Goal: Task Accomplishment & Management: Complete application form

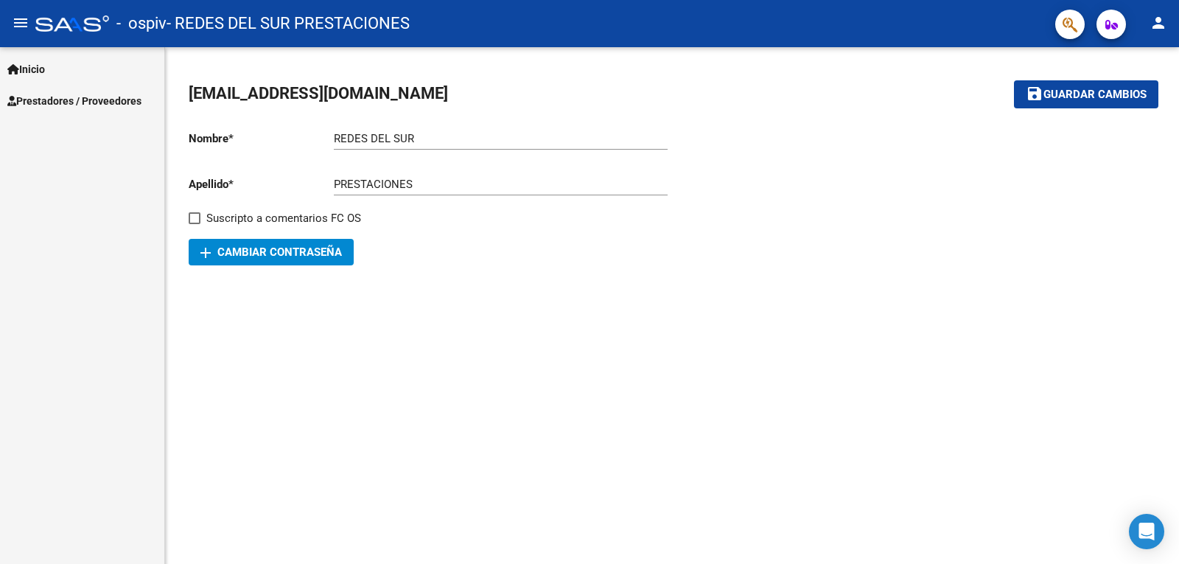
click at [108, 90] on link "Prestadores / Proveedores" at bounding box center [82, 101] width 164 height 32
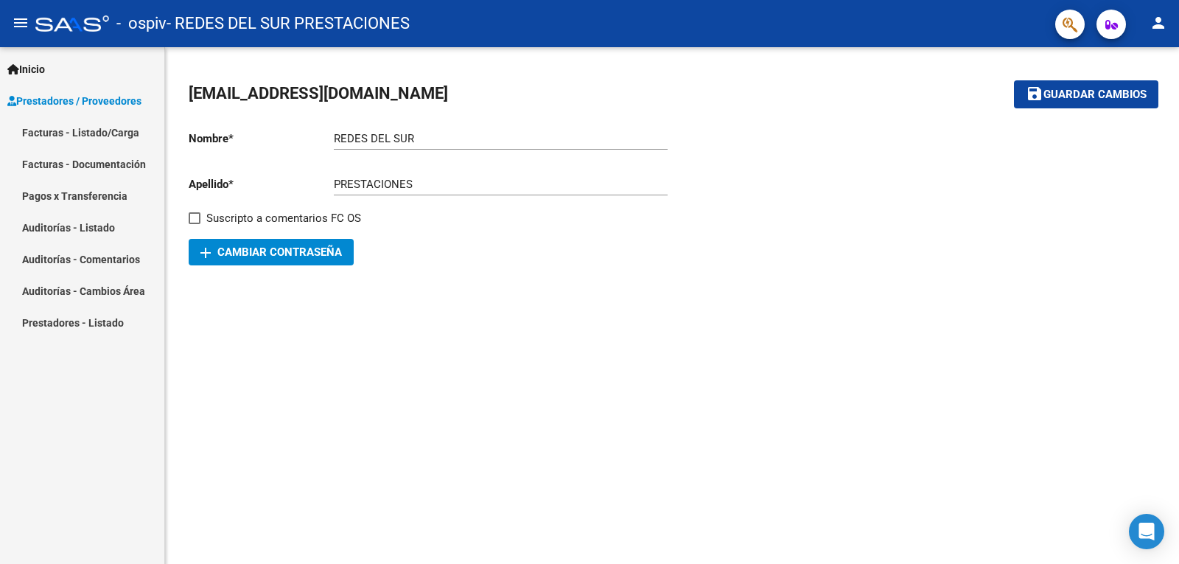
click at [112, 133] on link "Facturas - Listado/Carga" at bounding box center [82, 132] width 164 height 32
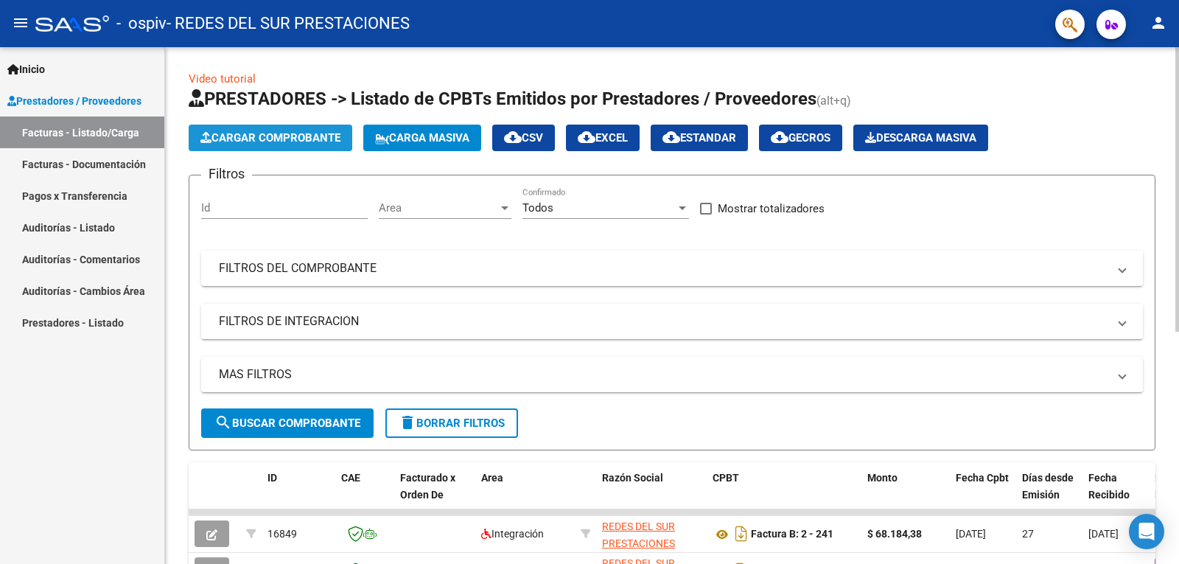
click at [265, 142] on span "Cargar Comprobante" at bounding box center [271, 137] width 140 height 13
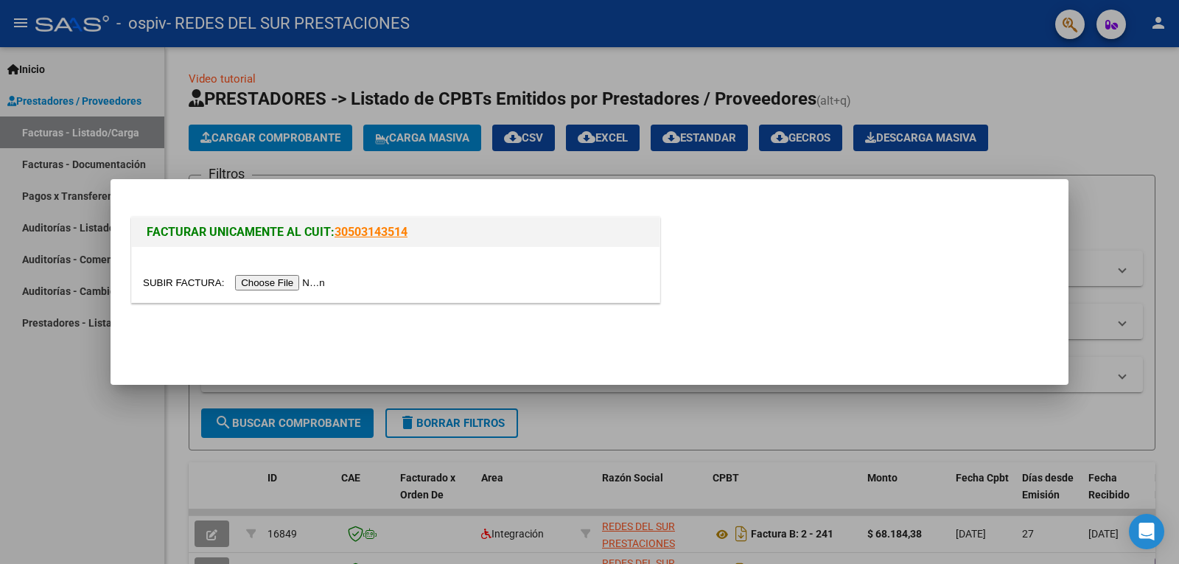
click at [316, 278] on input "file" at bounding box center [236, 282] width 187 height 15
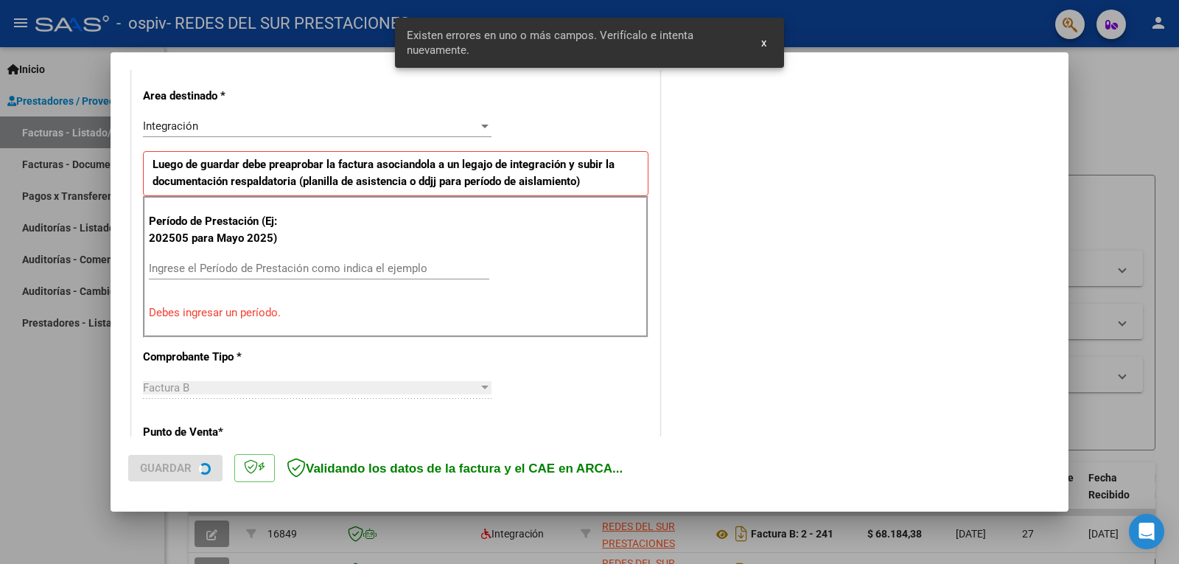
scroll to position [330, 0]
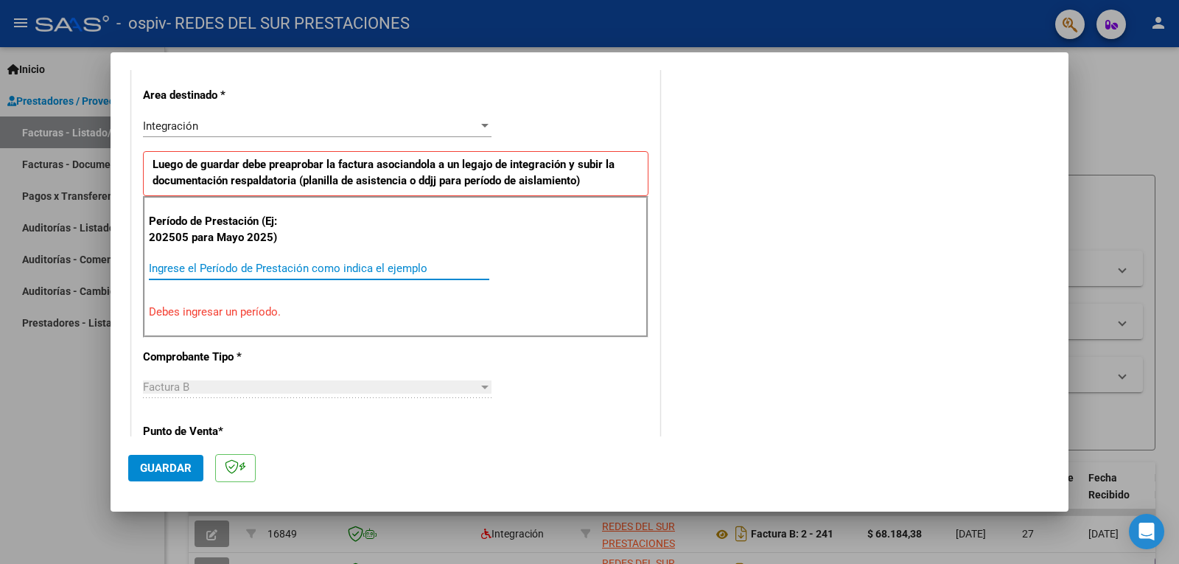
click at [265, 266] on input "Ingrese el Período de Prestación como indica el ejemplo" at bounding box center [319, 268] width 341 height 13
click at [360, 122] on div "Integración" at bounding box center [310, 125] width 335 height 13
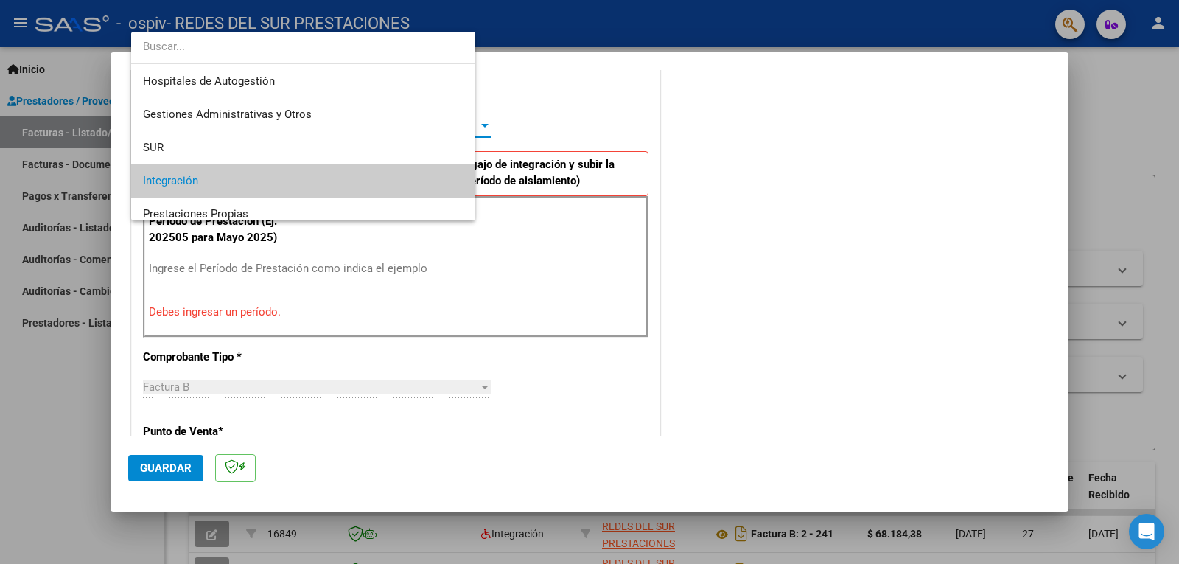
scroll to position [55, 0]
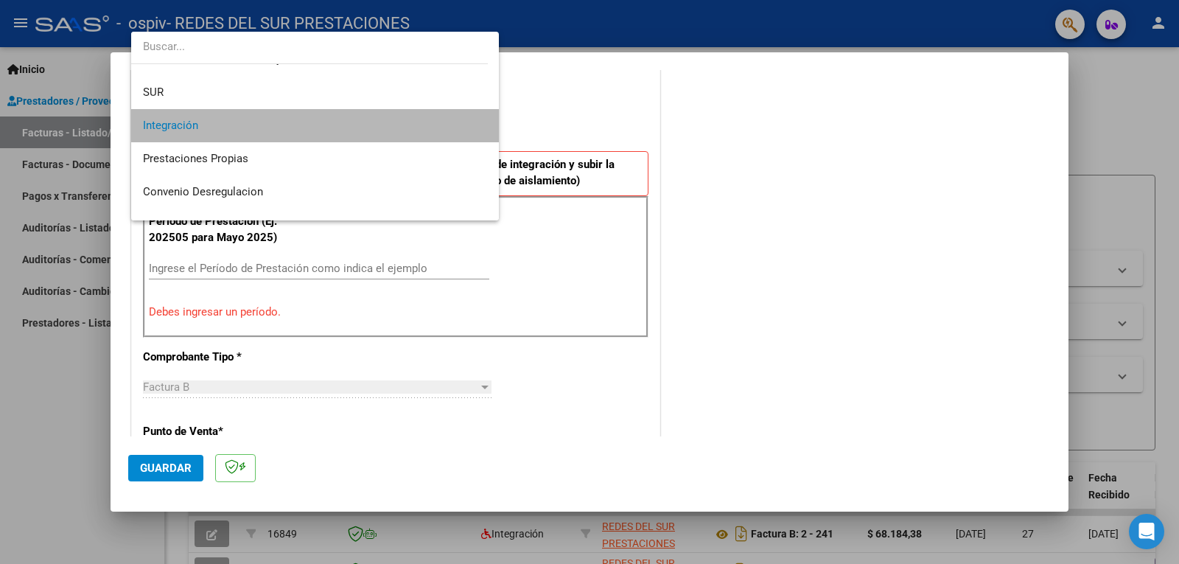
click at [360, 122] on span "Integración" at bounding box center [315, 125] width 344 height 33
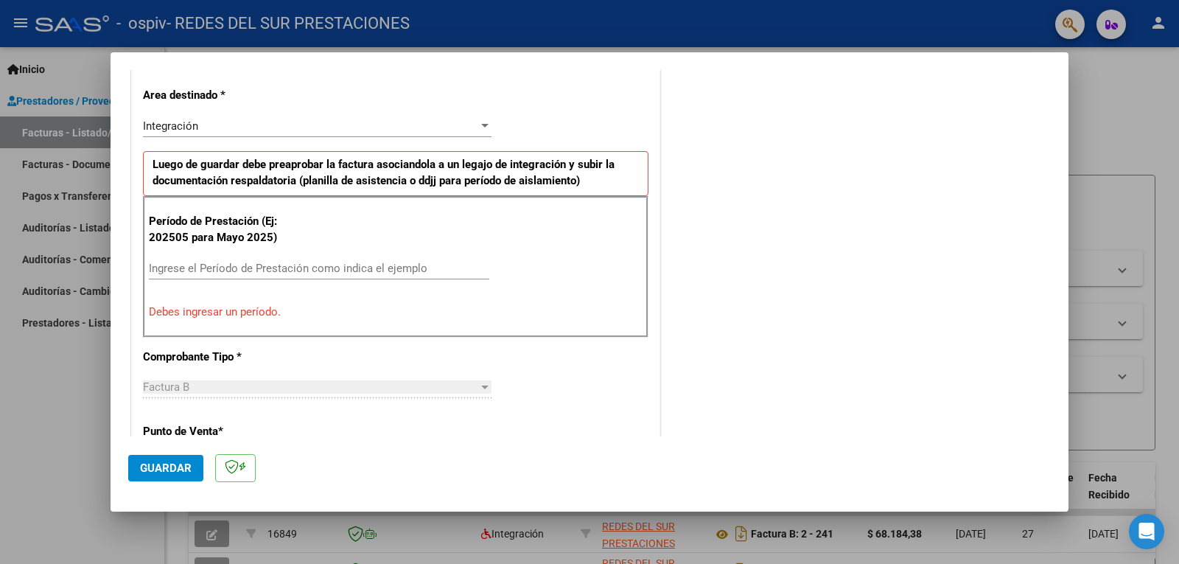
click at [345, 254] on div "Período de Prestación (Ej: 202505 para [DATE]) Ingrese el Período de Prestación…" at bounding box center [396, 267] width 506 height 142
click at [333, 268] on input "Ingrese el Período de Prestación como indica el ejemplo" at bounding box center [319, 268] width 341 height 13
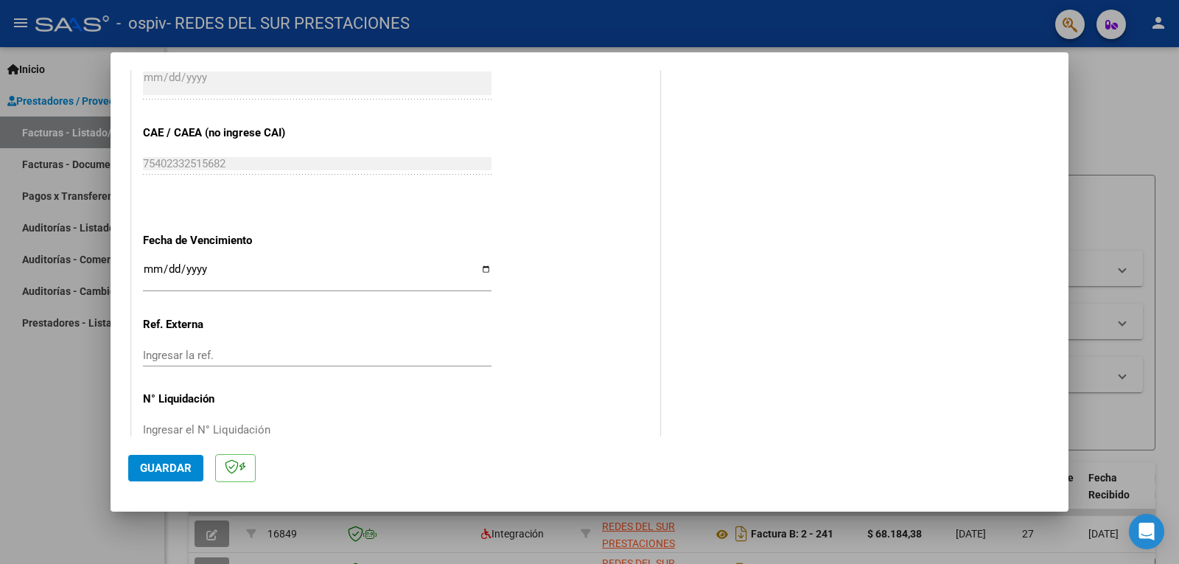
scroll to position [931, 0]
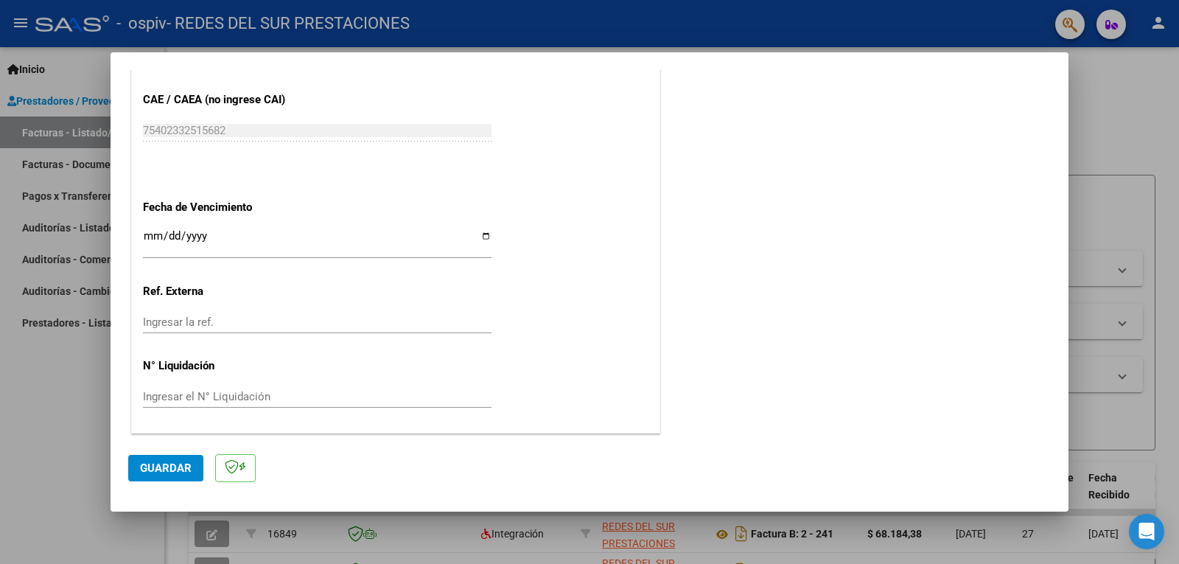
type input "202509"
click at [480, 234] on input "Ingresar la fecha" at bounding box center [317, 242] width 349 height 24
type input "[DATE]"
click at [160, 476] on button "Guardar" at bounding box center [165, 468] width 75 height 27
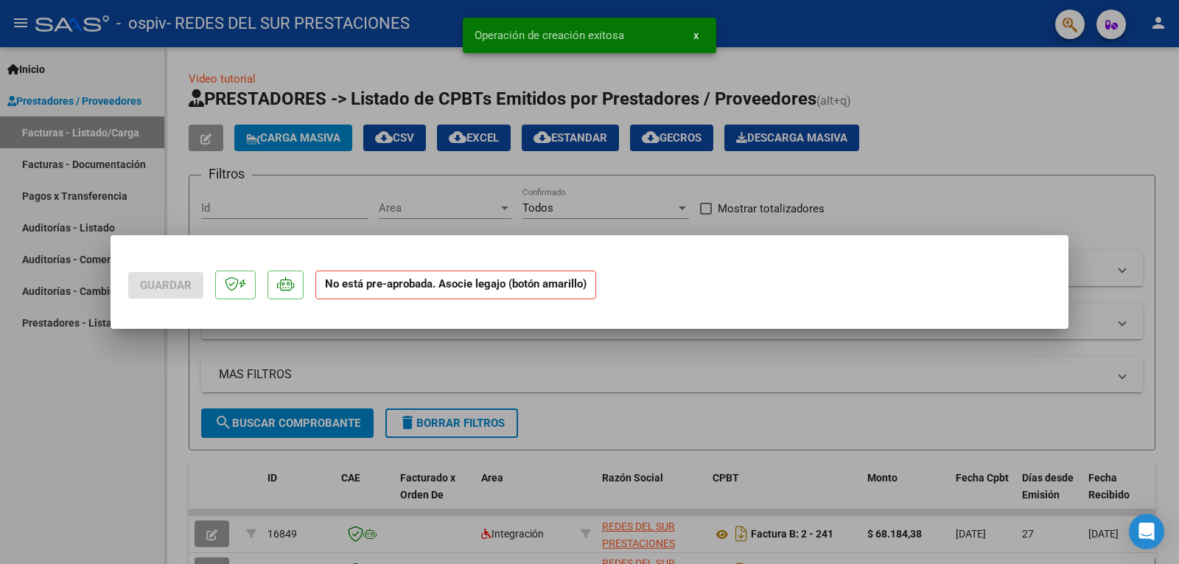
scroll to position [0, 0]
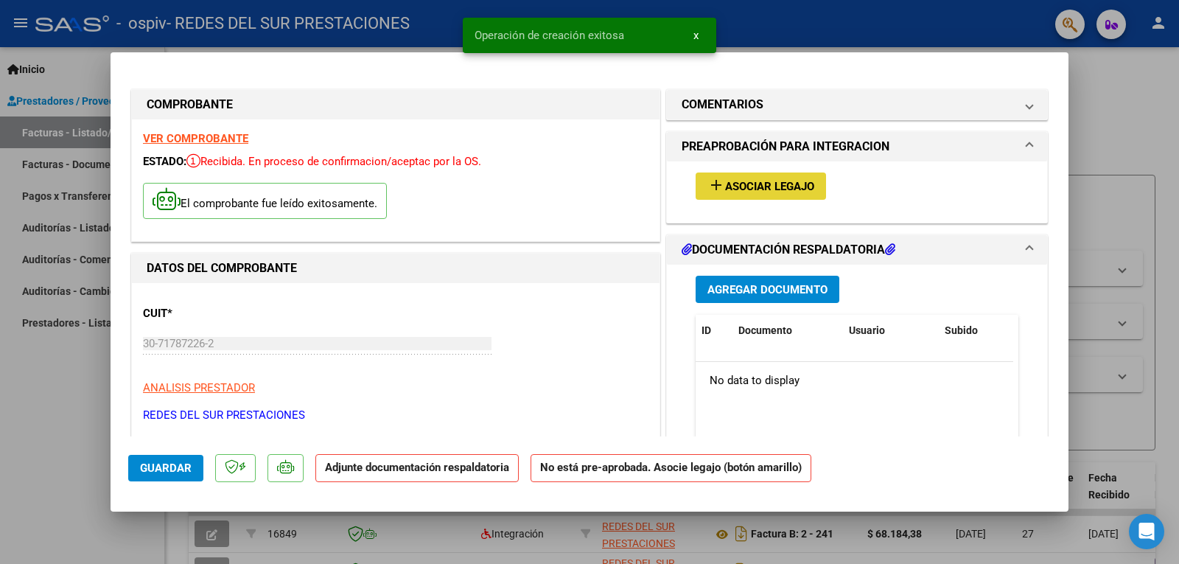
click at [756, 192] on span "Asociar Legajo" at bounding box center [769, 186] width 89 height 13
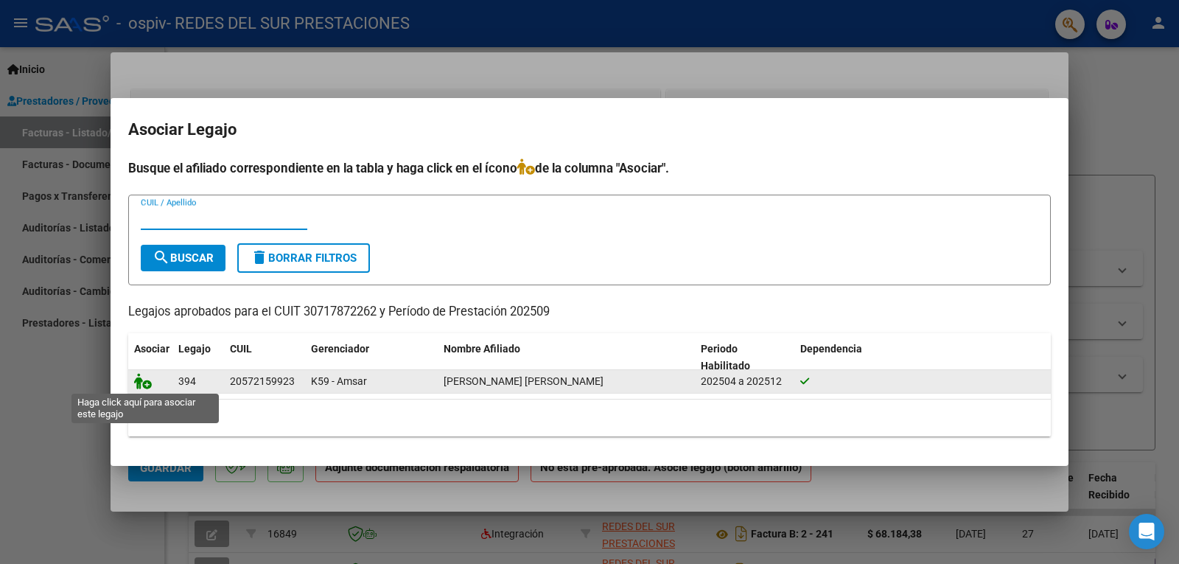
click at [147, 384] on icon at bounding box center [143, 381] width 18 height 16
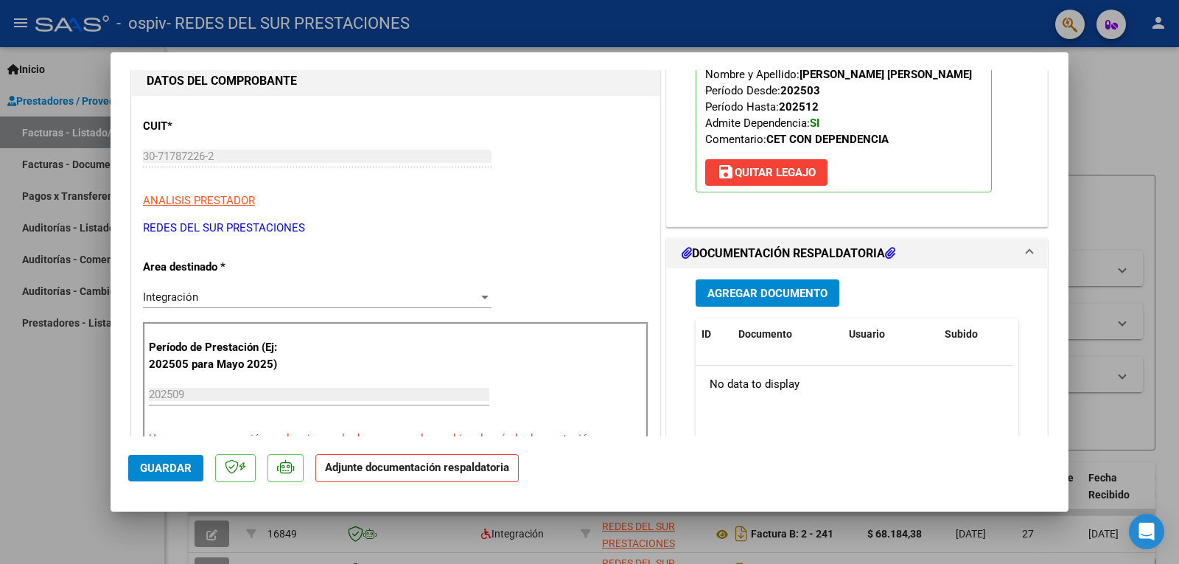
scroll to position [290, 0]
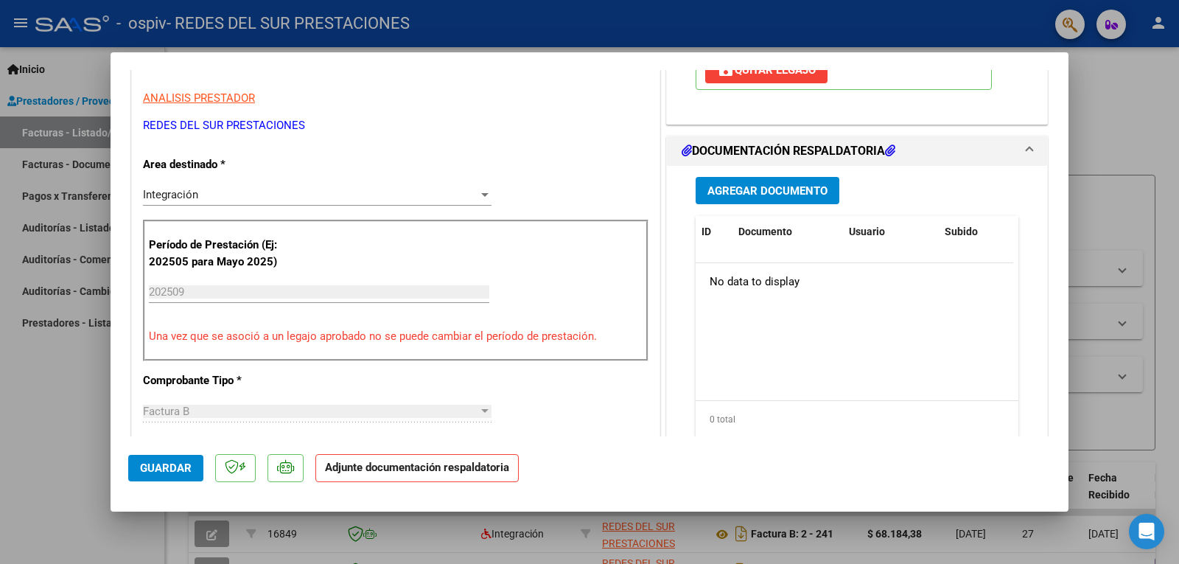
click at [792, 187] on span "Agregar Documento" at bounding box center [768, 190] width 120 height 13
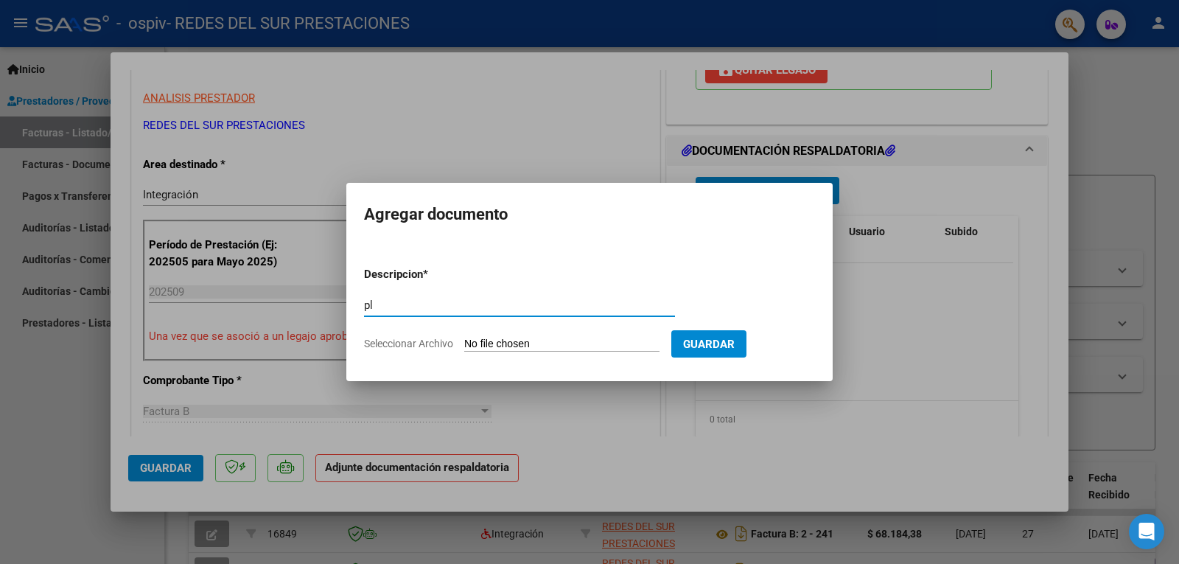
type input "p"
type input "PLANILLA"
click at [646, 344] on input "Seleccionar Archivo" at bounding box center [561, 345] width 195 height 14
type input "C:\fakepath\Guerra.pdf"
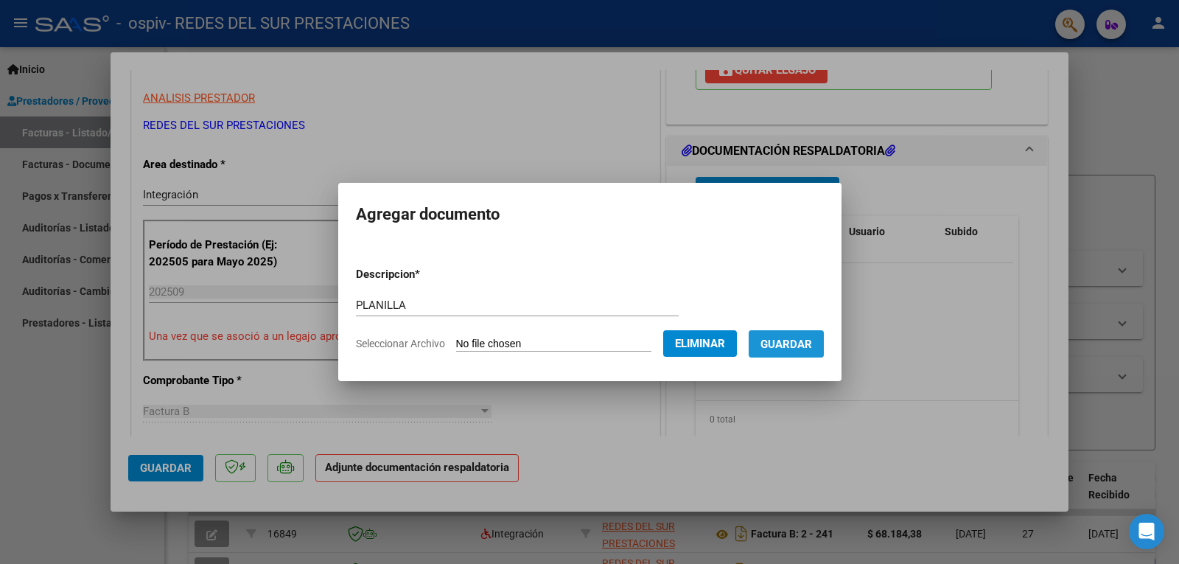
click at [812, 338] on span "Guardar" at bounding box center [787, 344] width 52 height 13
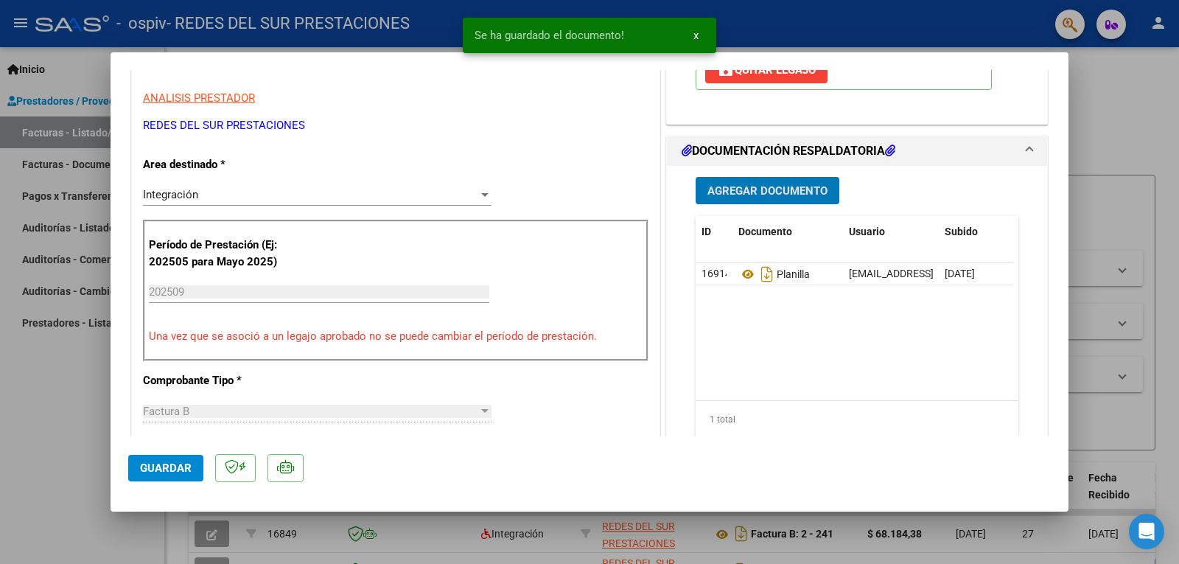
scroll to position [216, 0]
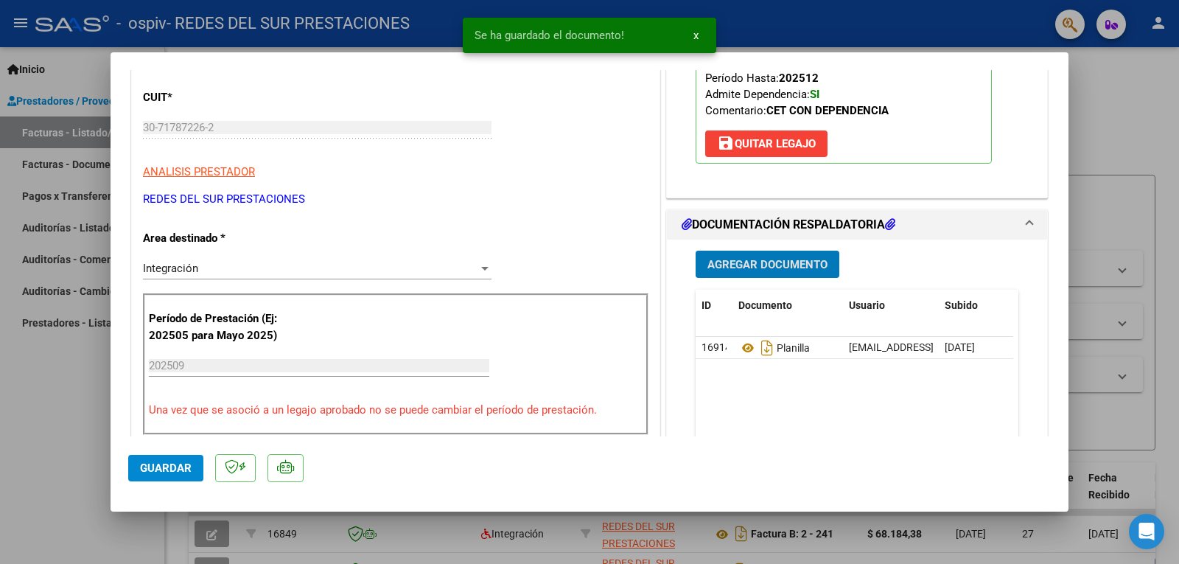
click at [801, 268] on span "Agregar Documento" at bounding box center [768, 264] width 120 height 13
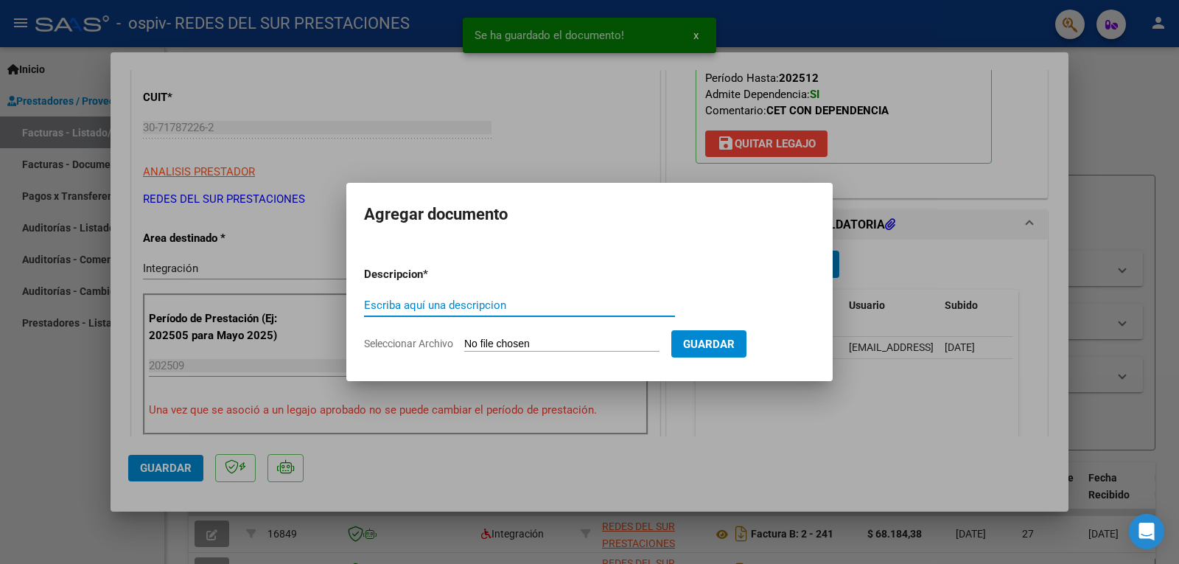
click at [496, 305] on input "Escriba aquí una descripcion" at bounding box center [519, 305] width 311 height 13
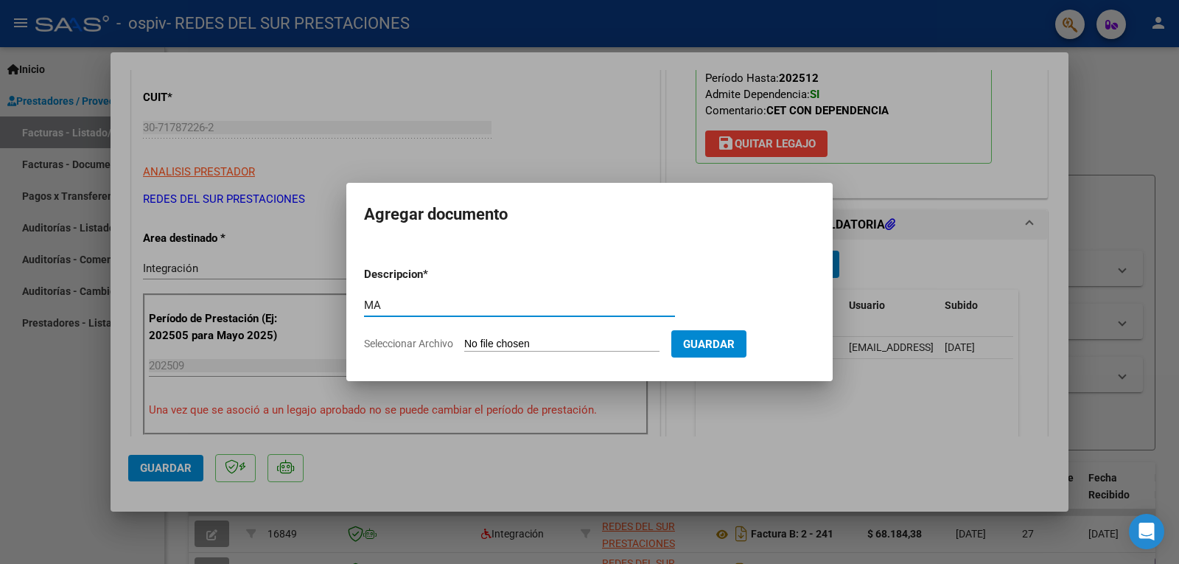
type input "M"
type input "AUTORIZACIÓN"
click at [524, 341] on input "Seleccionar Archivo" at bounding box center [561, 345] width 195 height 14
type input "C:\fakepath\AUTORIZACION JS GUERRA.pdf"
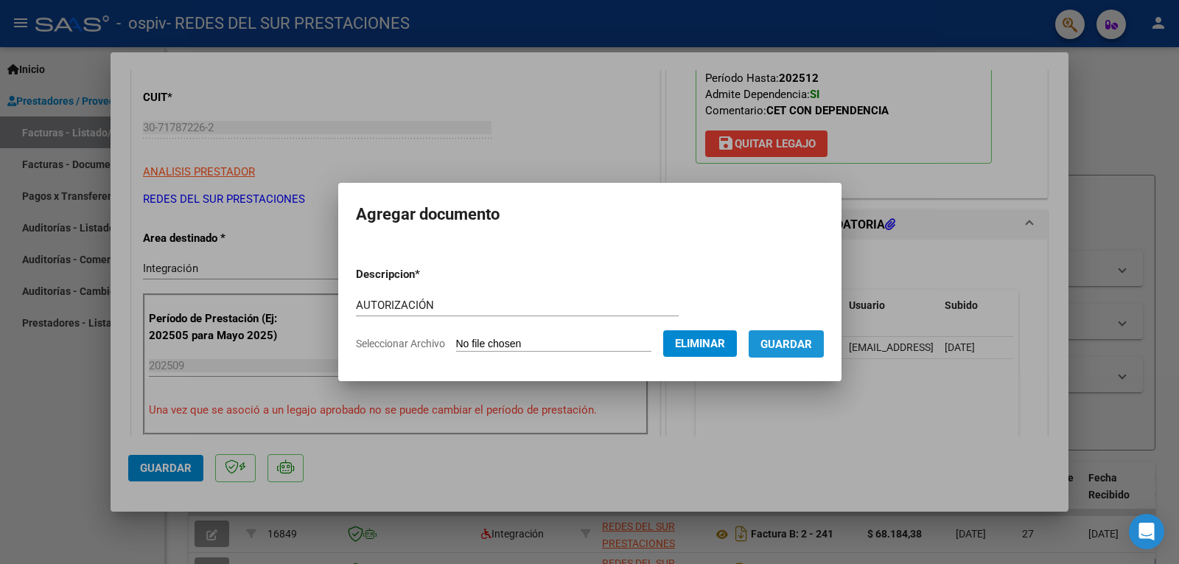
click at [784, 348] on span "Guardar" at bounding box center [787, 344] width 52 height 13
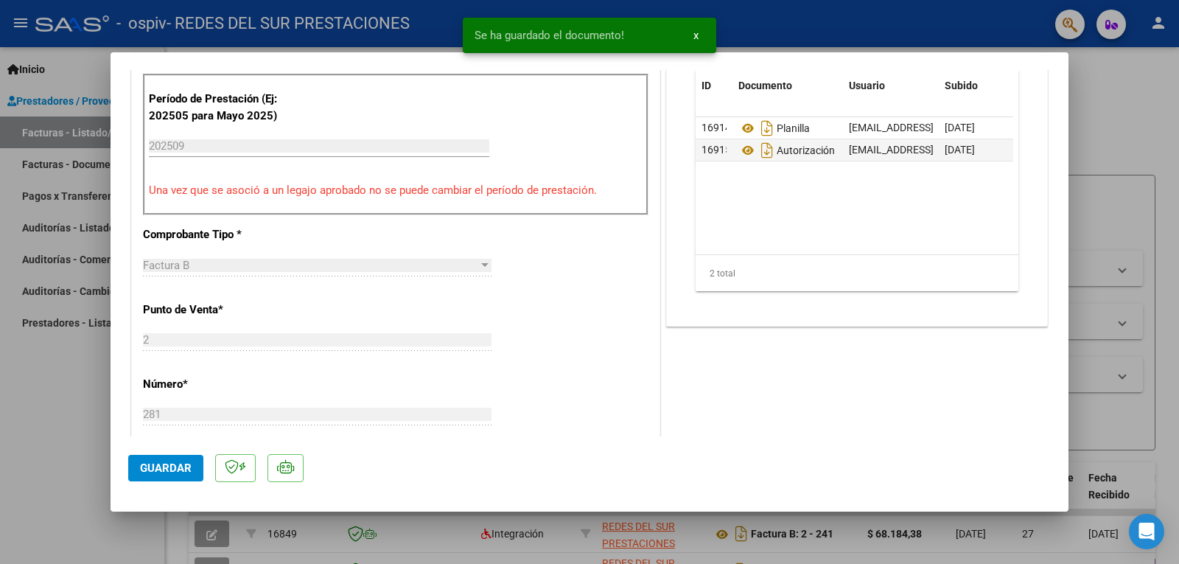
scroll to position [437, 0]
click at [180, 469] on span "Guardar" at bounding box center [166, 467] width 52 height 13
click at [1118, 113] on div at bounding box center [589, 282] width 1179 height 564
type input "$ 0,00"
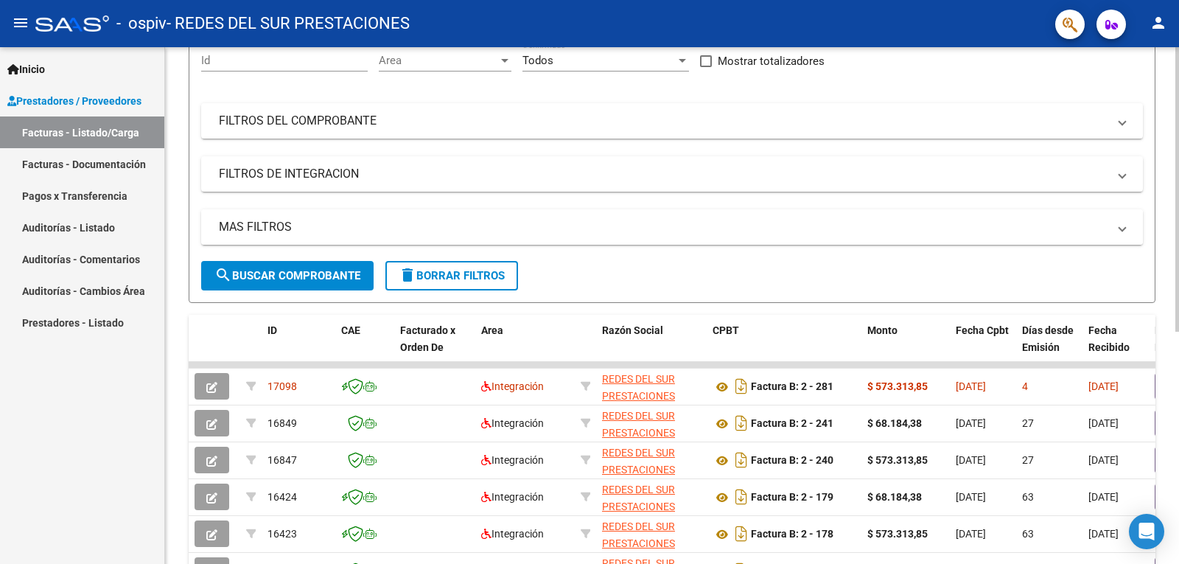
scroll to position [0, 0]
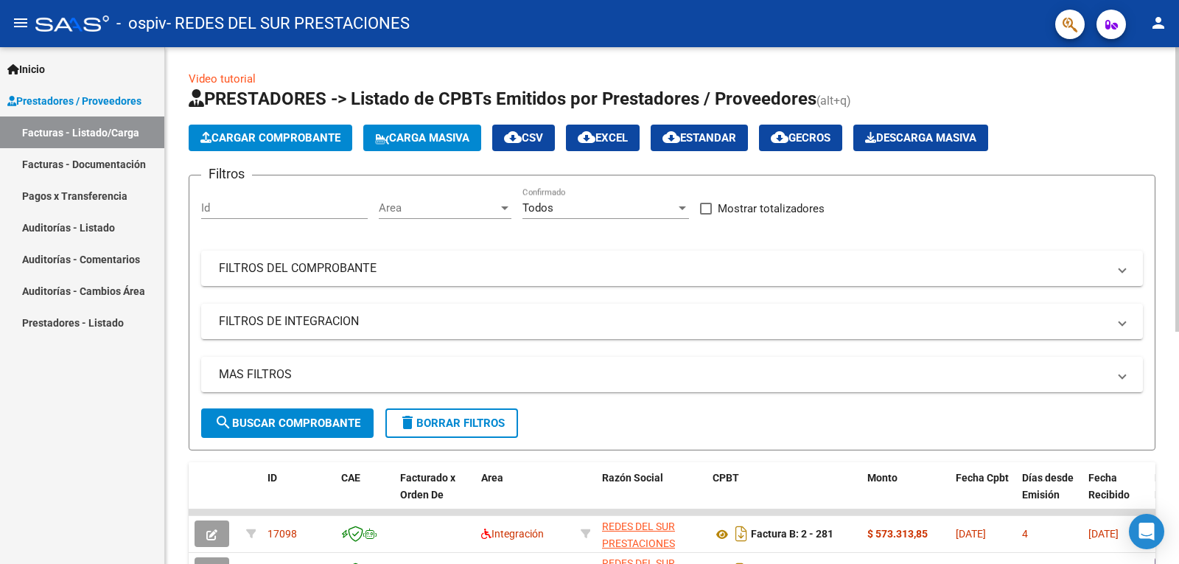
click at [252, 134] on span "Cargar Comprobante" at bounding box center [271, 137] width 140 height 13
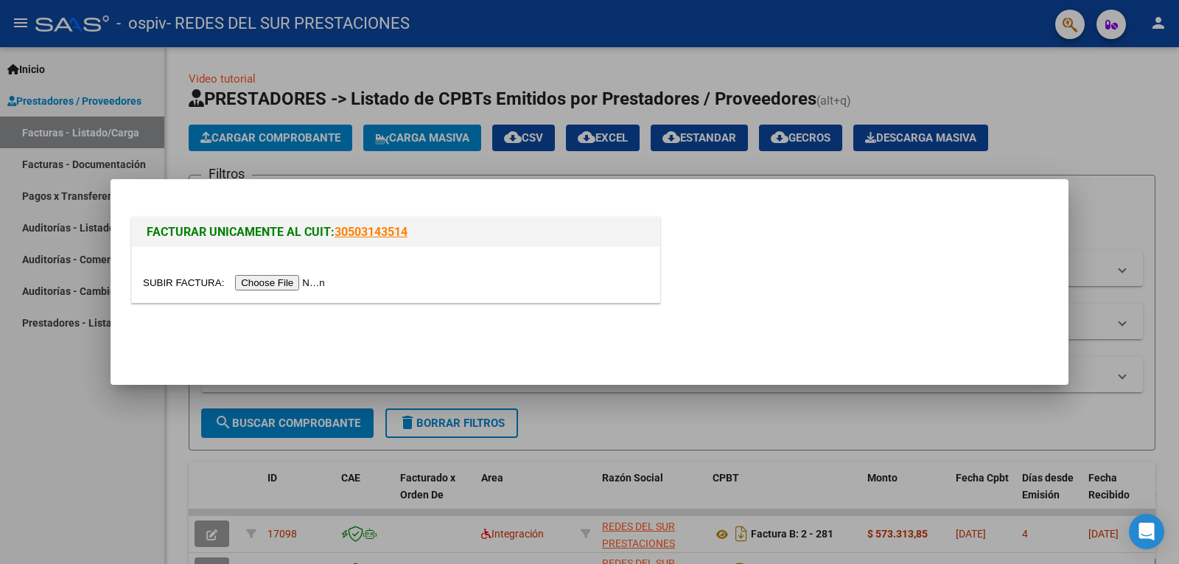
click at [300, 280] on input "file" at bounding box center [236, 282] width 187 height 15
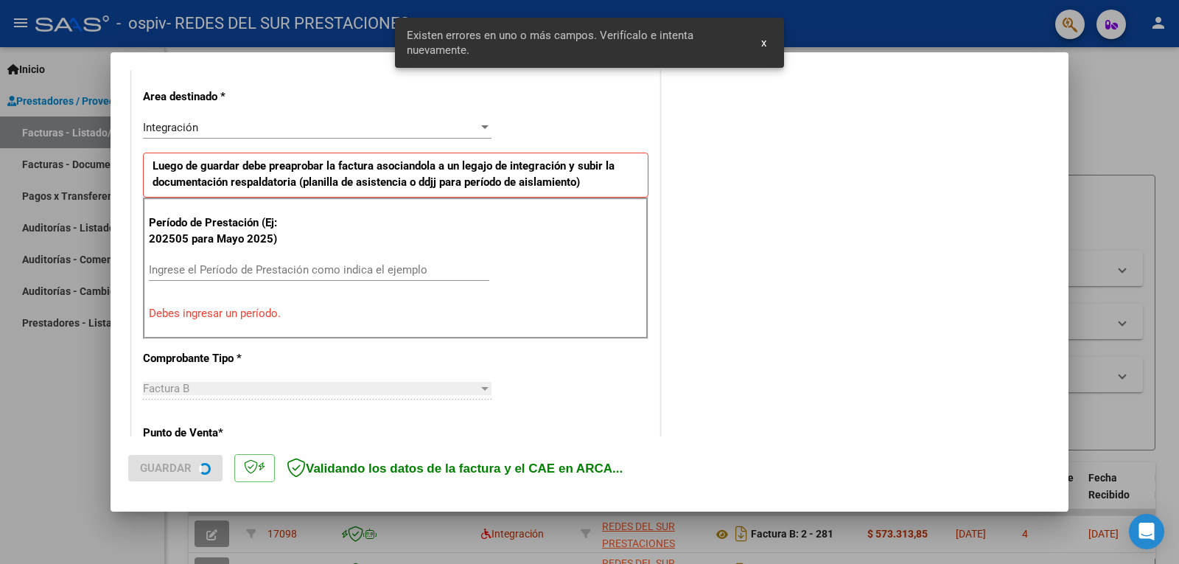
scroll to position [330, 0]
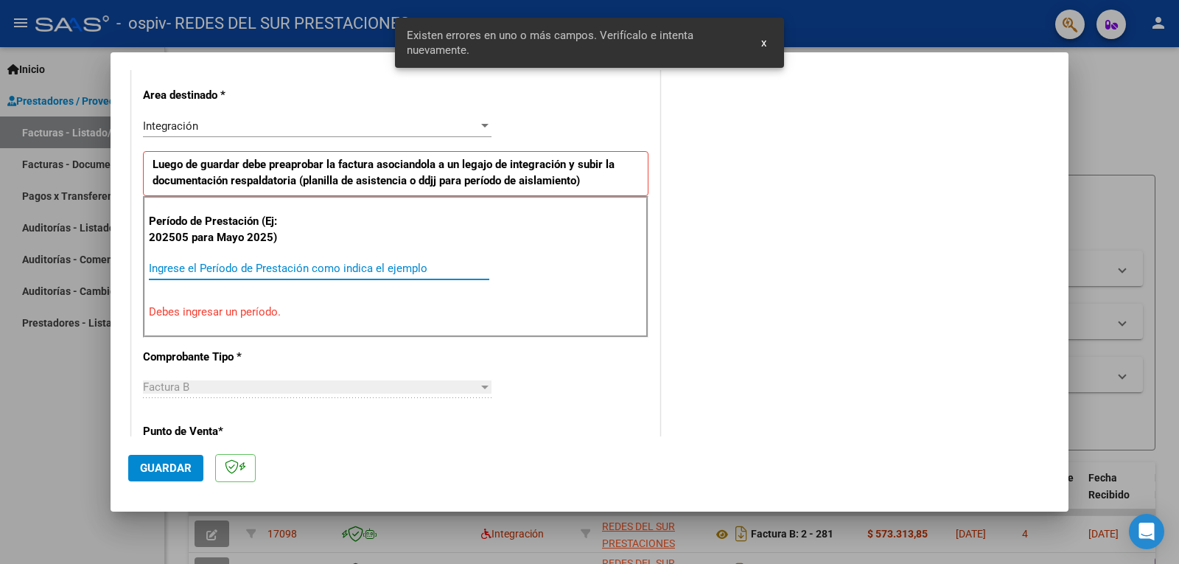
click at [280, 265] on input "Ingrese el Período de Prestación como indica el ejemplo" at bounding box center [319, 268] width 341 height 13
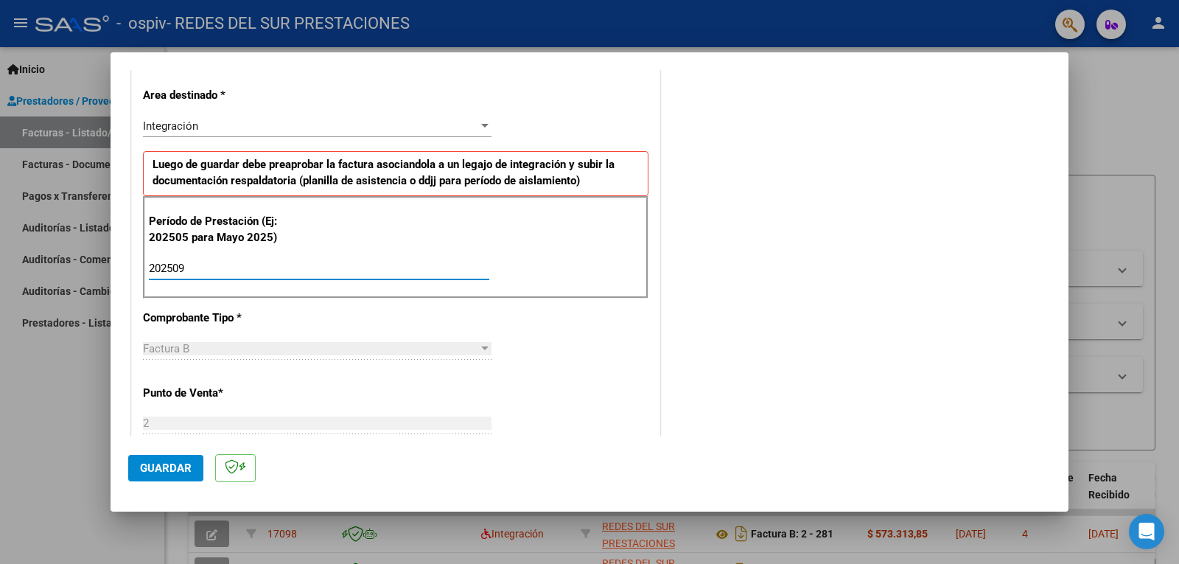
type input "202509"
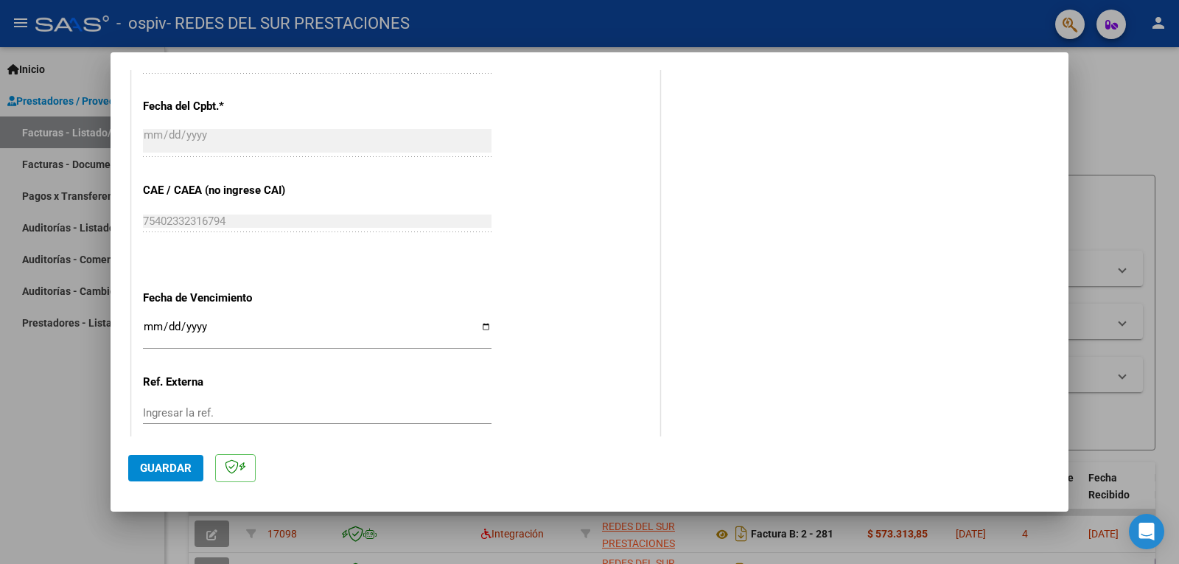
scroll to position [846, 0]
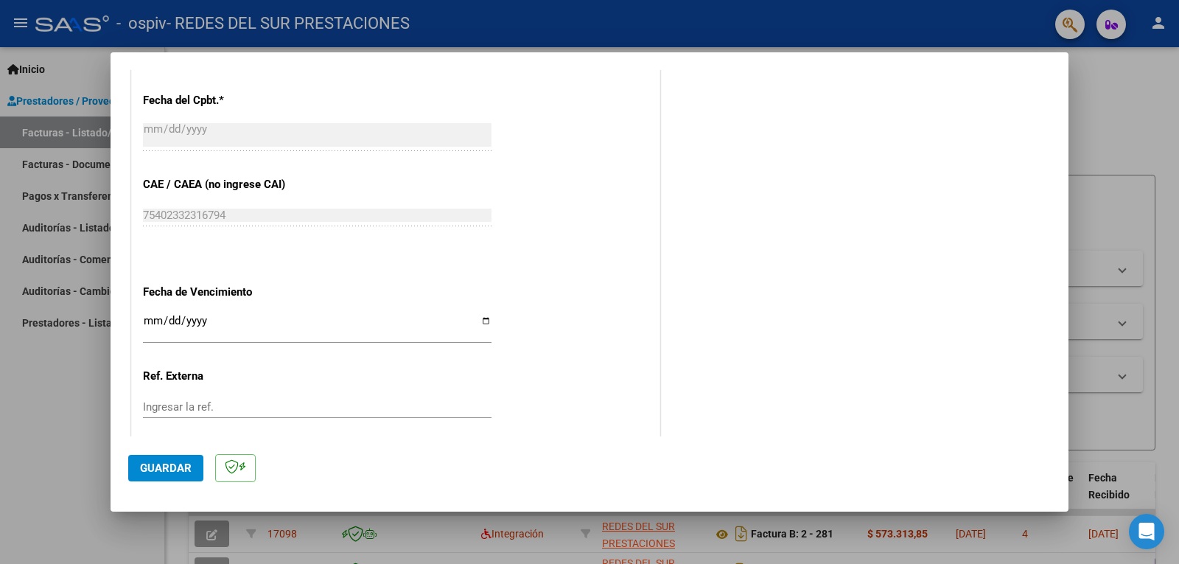
click at [486, 324] on input "Ingresar la fecha" at bounding box center [317, 327] width 349 height 24
type input "[DATE]"
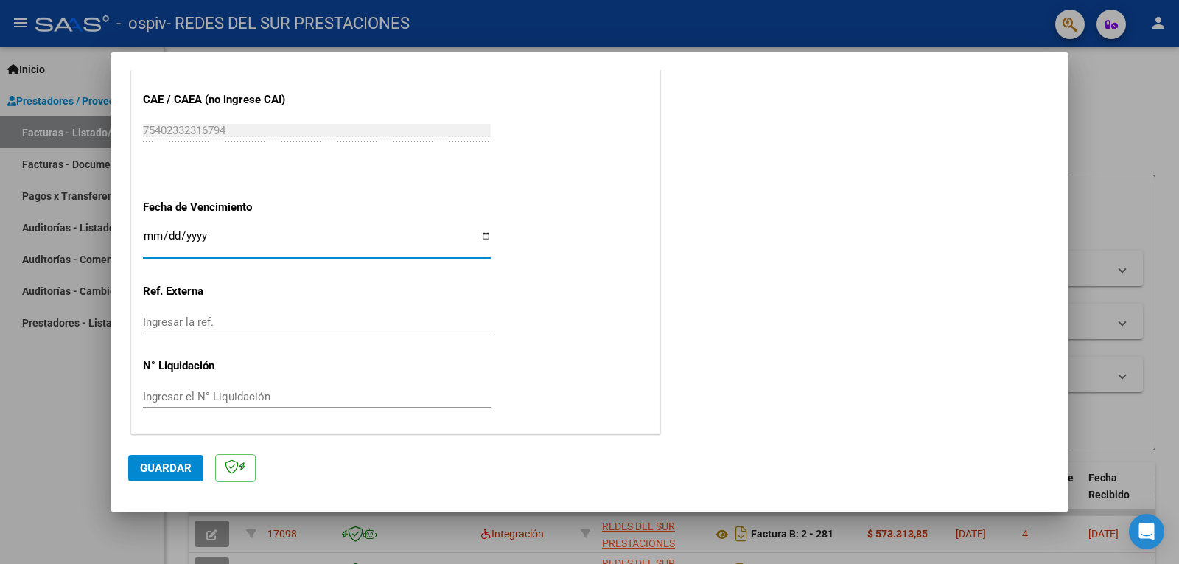
click at [153, 466] on span "Guardar" at bounding box center [166, 467] width 52 height 13
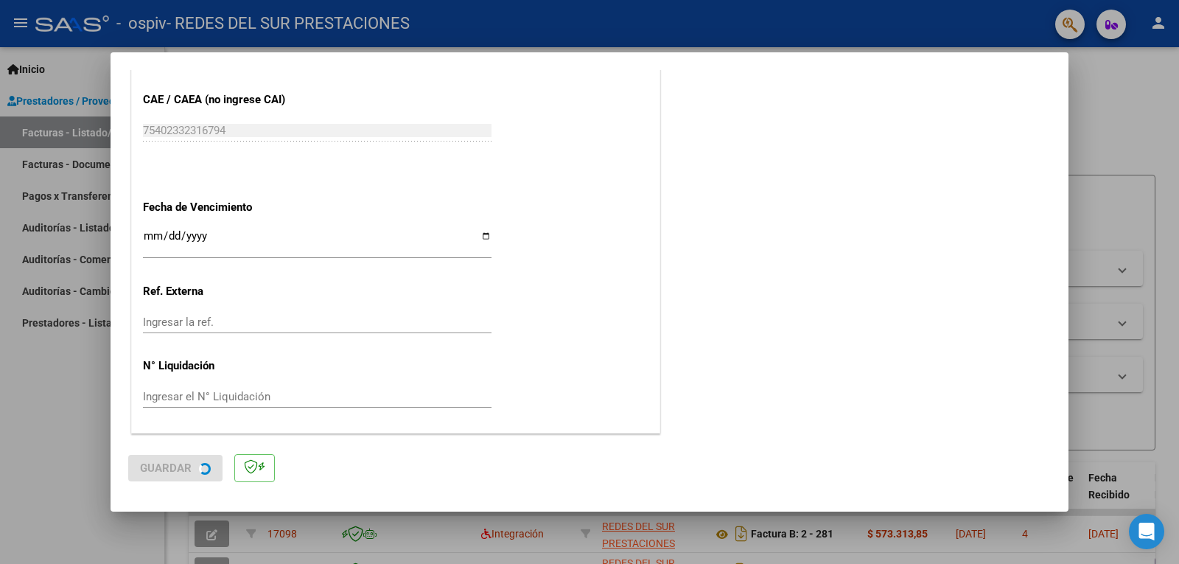
scroll to position [0, 0]
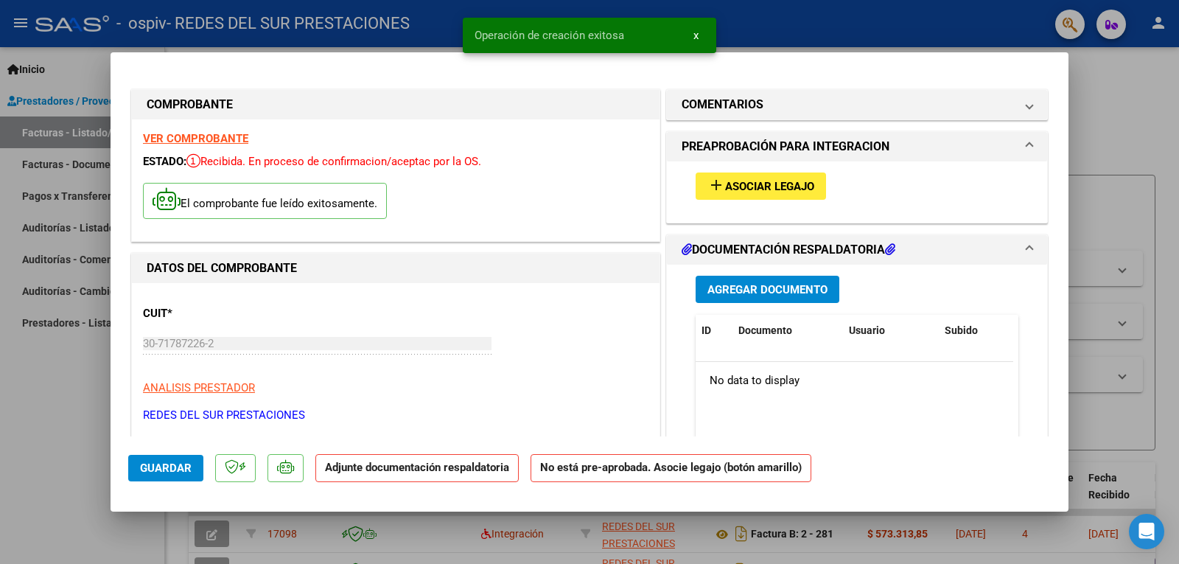
click at [736, 180] on span "Asociar Legajo" at bounding box center [769, 186] width 89 height 13
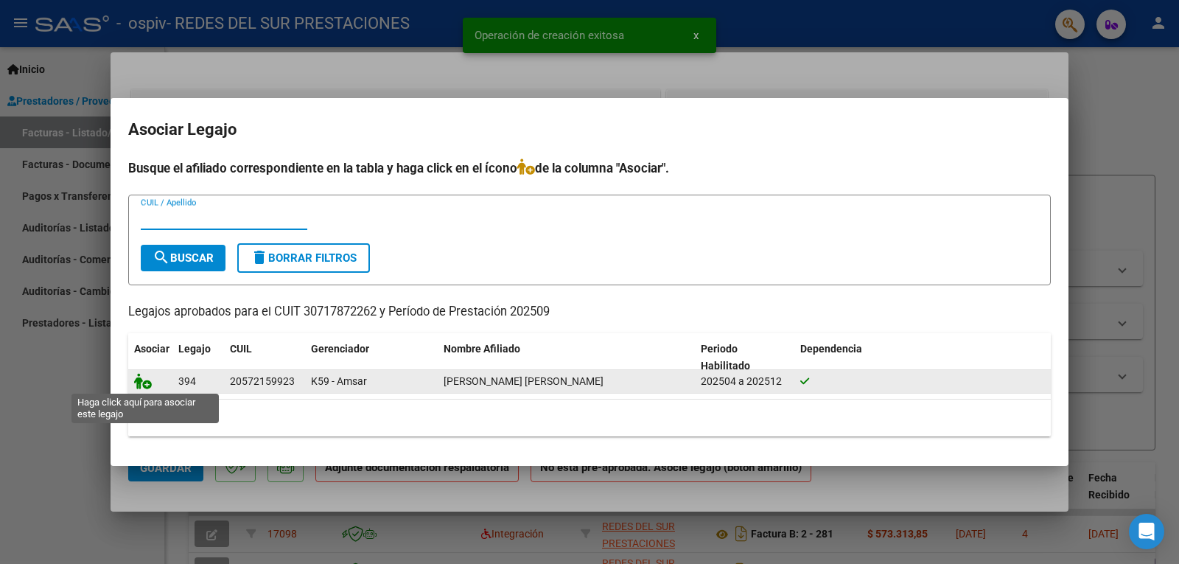
click at [147, 385] on icon at bounding box center [143, 381] width 18 height 16
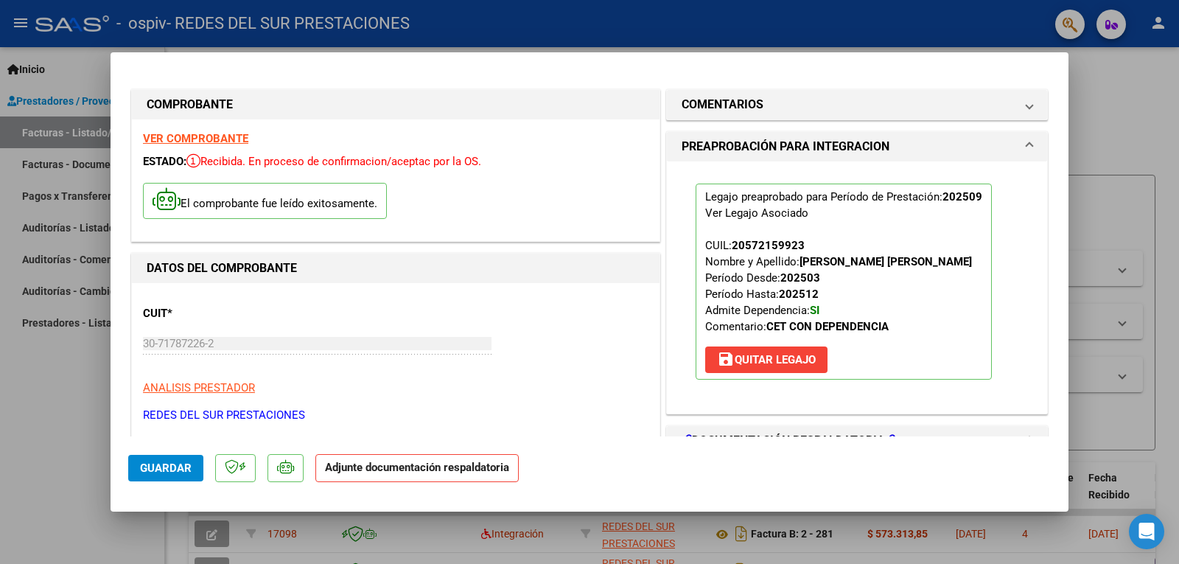
scroll to position [295, 0]
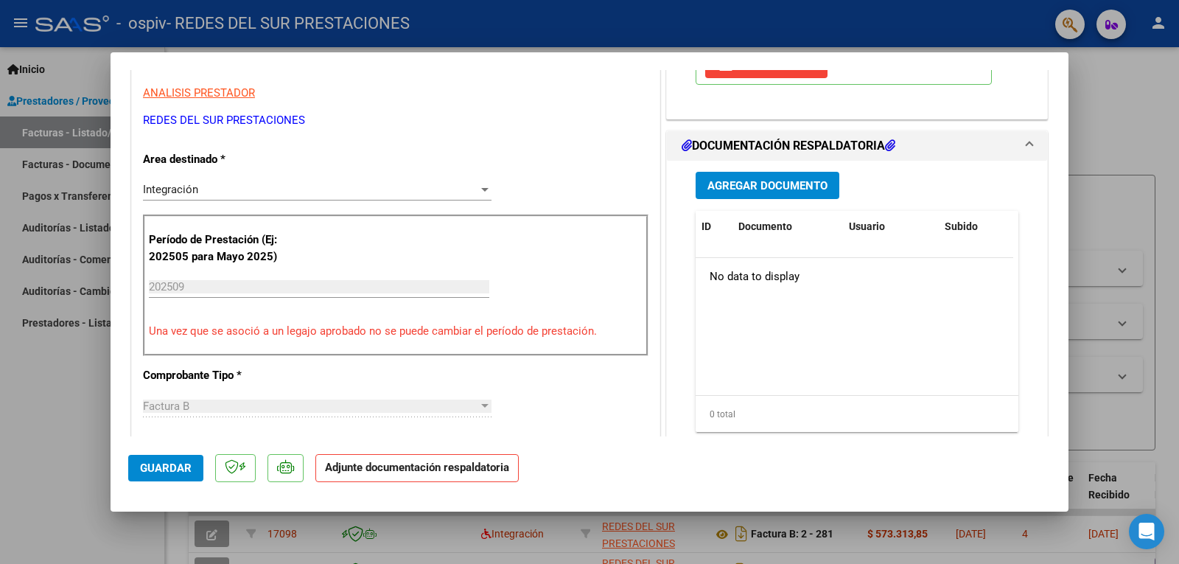
click at [794, 189] on span "Agregar Documento" at bounding box center [768, 185] width 120 height 13
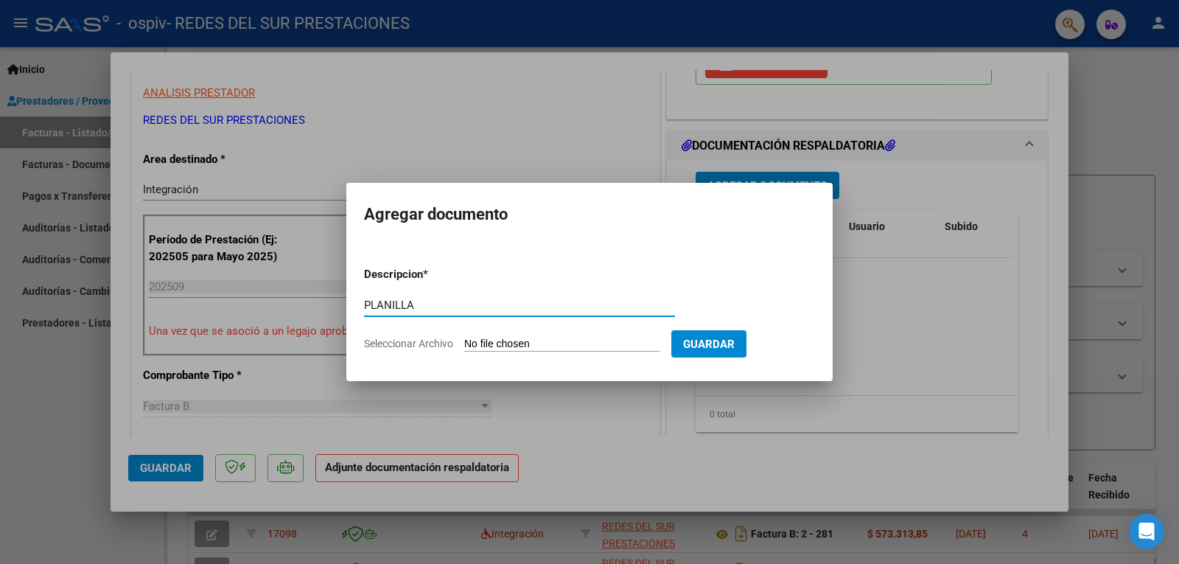
type input "PLANILLA"
click at [599, 344] on input "Seleccionar Archivo" at bounding box center [561, 345] width 195 height 14
type input "C:\fakepath\Copia [PERSON_NAME].pdf"
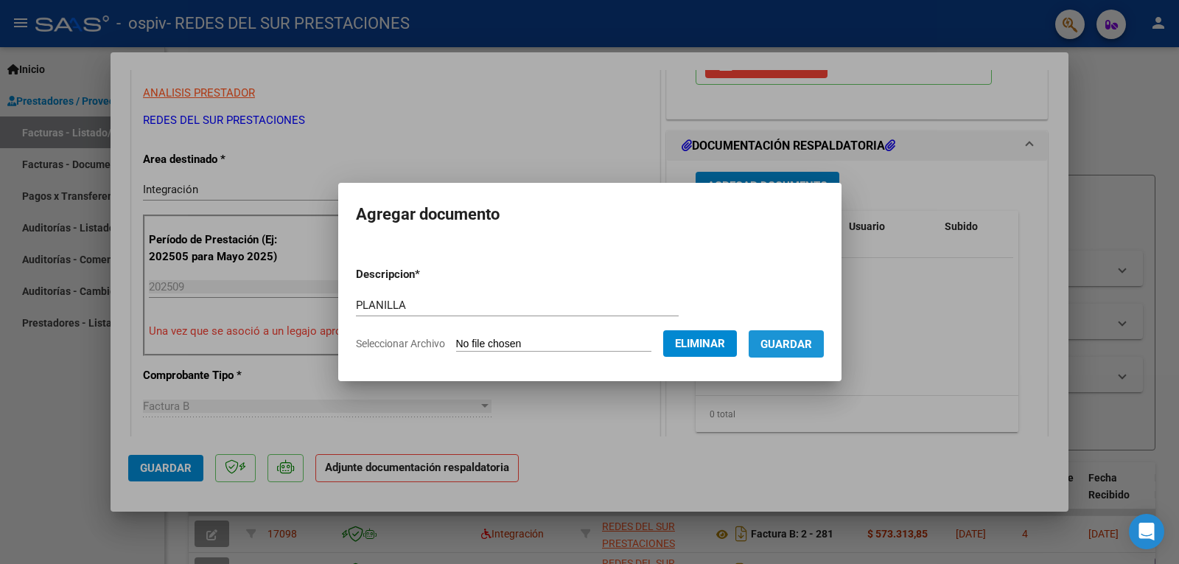
click at [798, 352] on button "Guardar" at bounding box center [786, 343] width 75 height 27
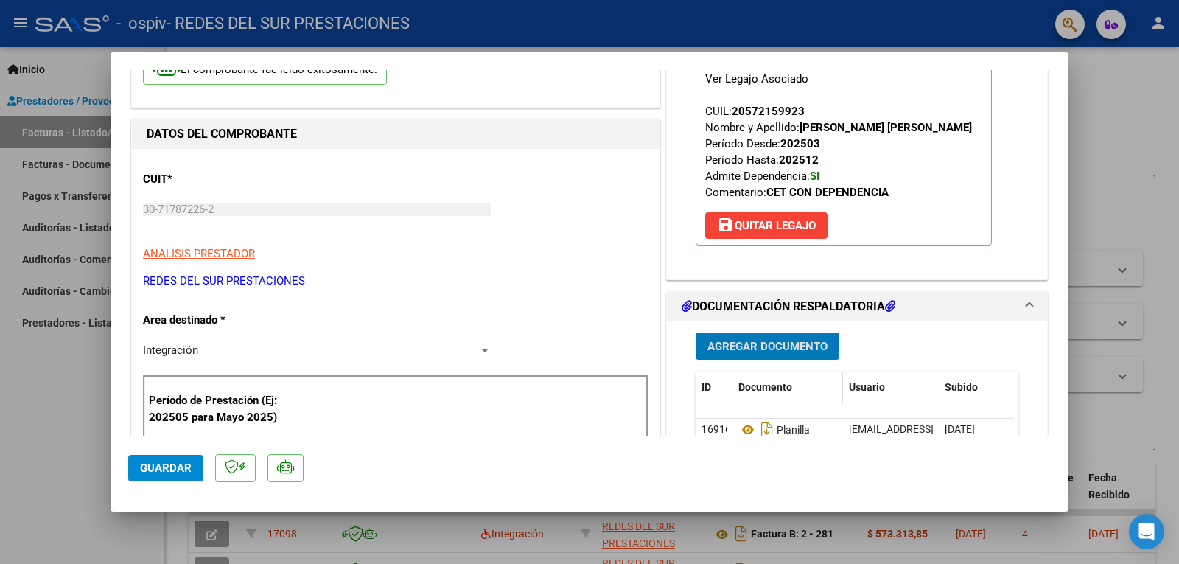
scroll to position [147, 0]
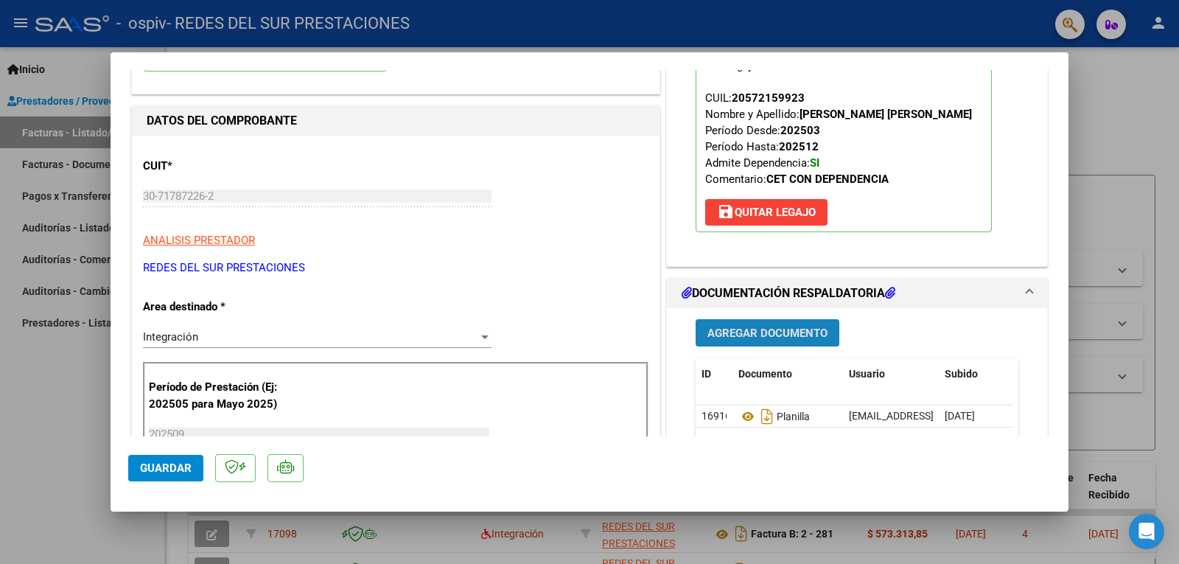
click at [801, 331] on span "Agregar Documento" at bounding box center [768, 333] width 120 height 13
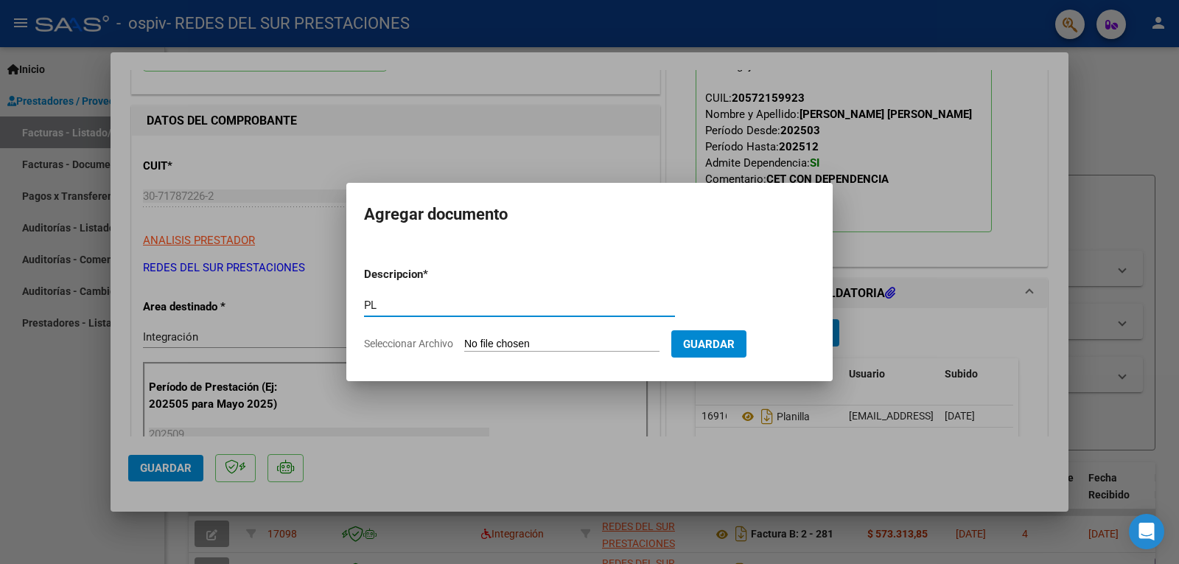
type input "P"
type input "AUTORIZACION"
click at [507, 344] on input "Seleccionar Archivo" at bounding box center [561, 345] width 195 height 14
type input "C:\fakepath\AUTORIZACION GUERRA.pdf"
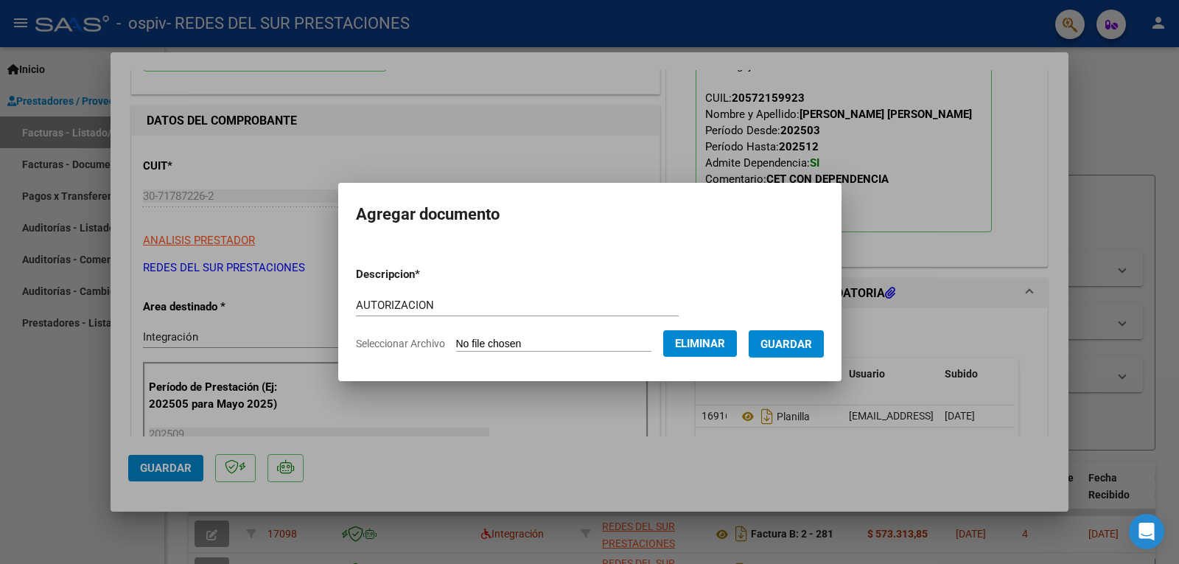
click at [779, 337] on span "Guardar" at bounding box center [787, 343] width 52 height 13
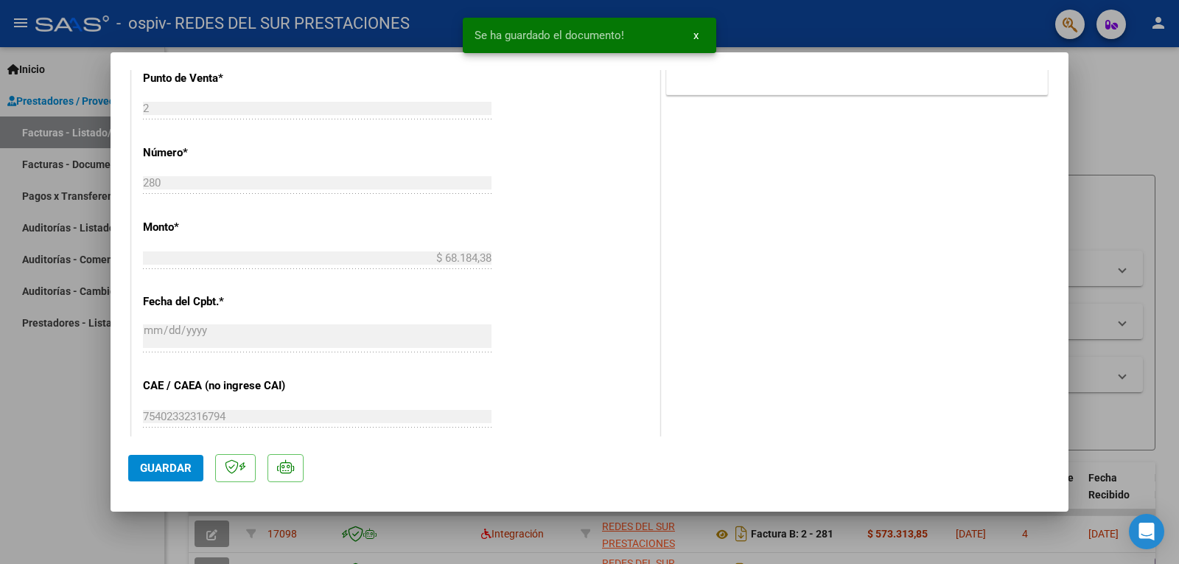
scroll to position [737, 0]
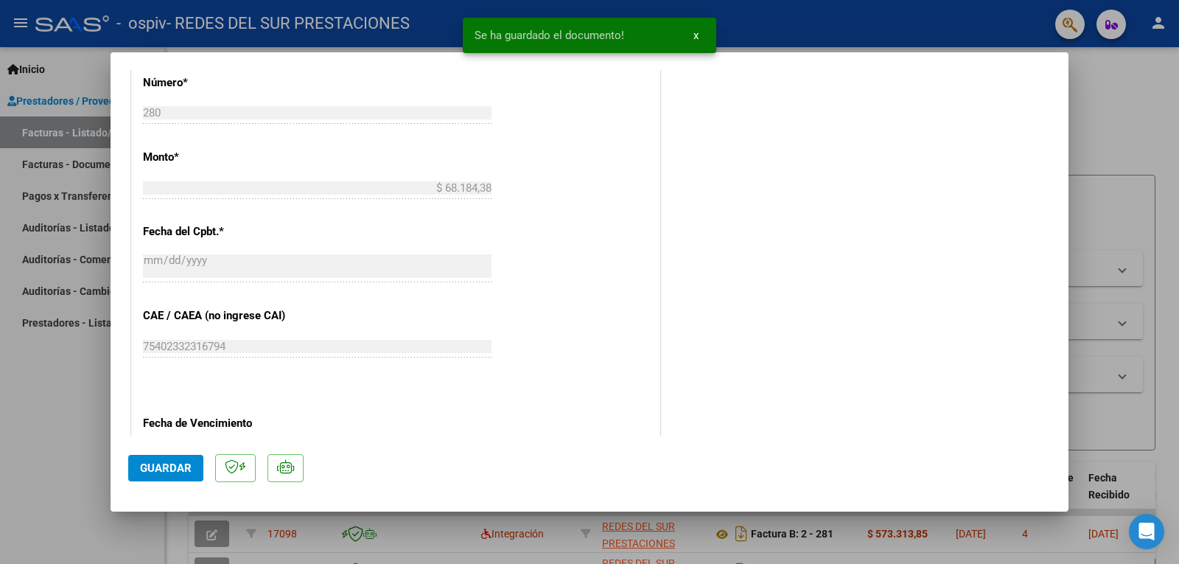
click at [176, 476] on button "Guardar" at bounding box center [165, 468] width 75 height 27
click at [1109, 81] on div at bounding box center [589, 282] width 1179 height 564
type input "$ 0,00"
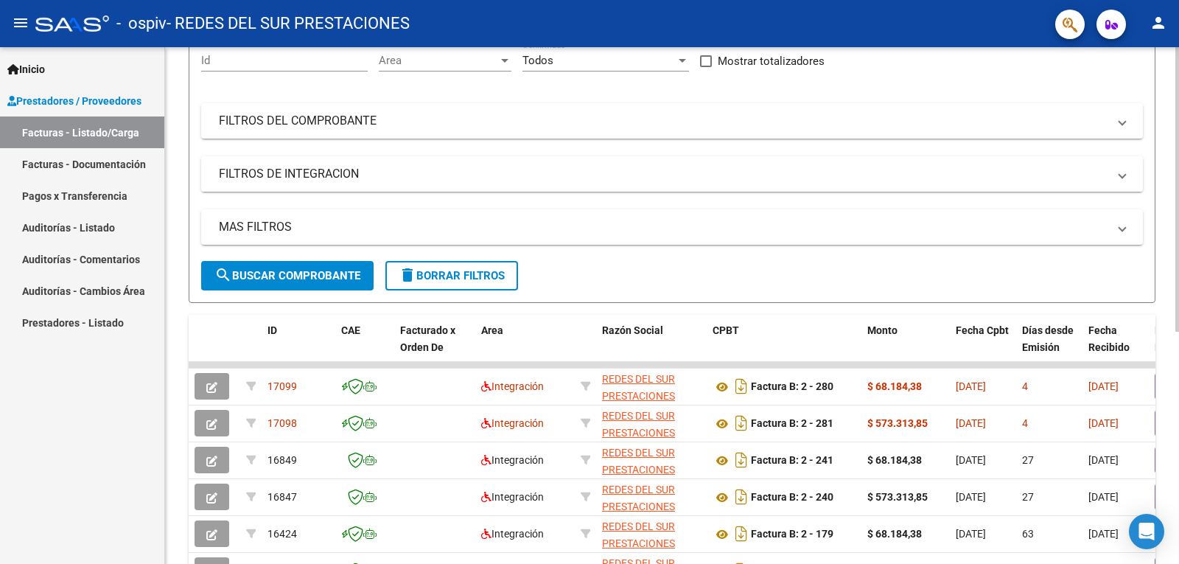
scroll to position [0, 0]
